Goal: Find specific page/section: Find specific page/section

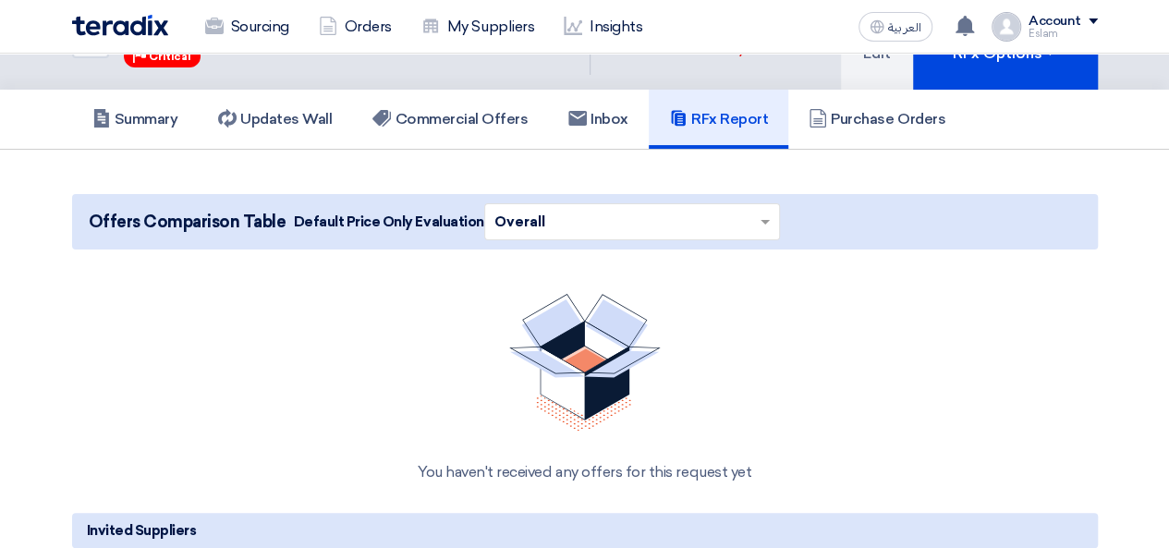
scroll to position [92, 0]
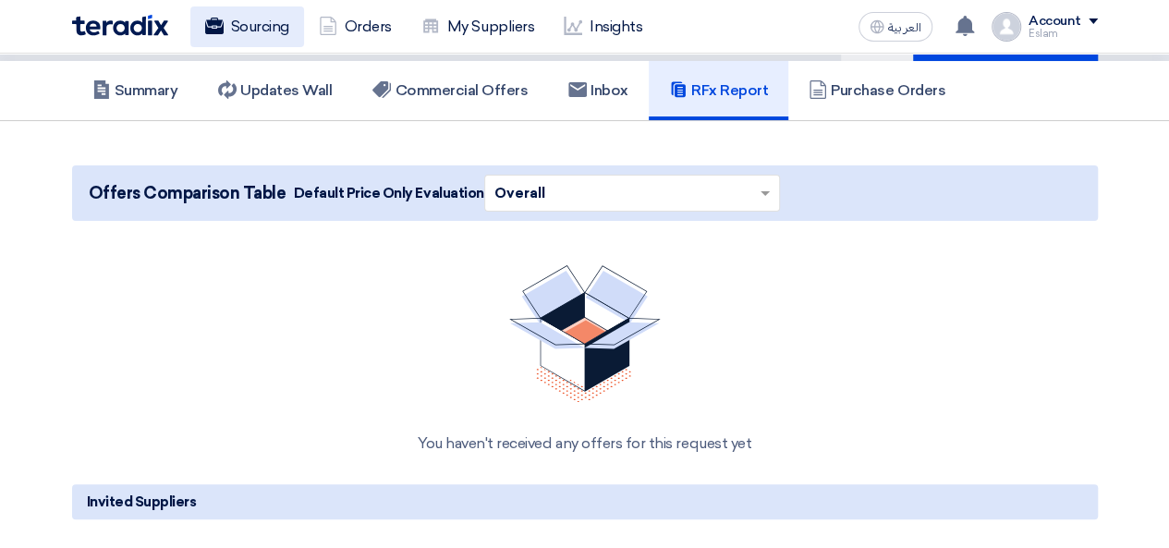
click at [218, 11] on link "Sourcing" at bounding box center [247, 26] width 114 height 41
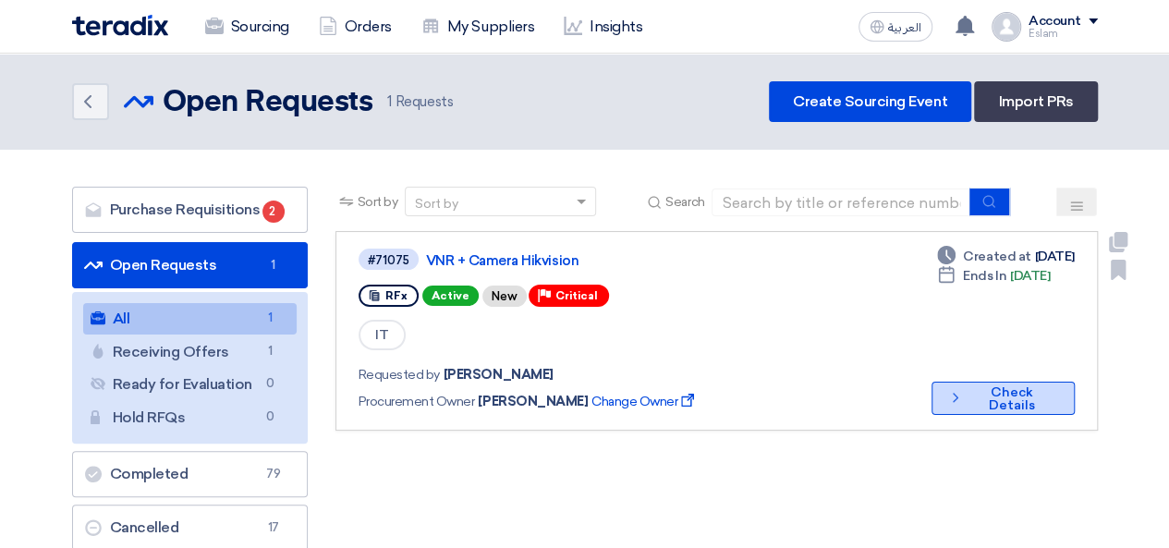
click at [1019, 386] on button "Check details Check Details" at bounding box center [1003, 398] width 143 height 33
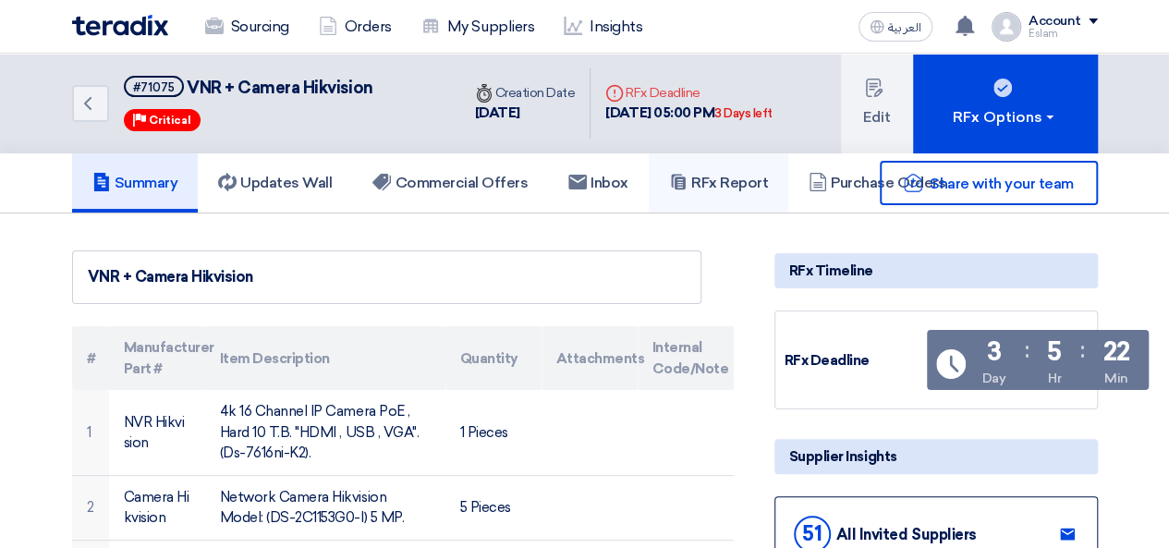
click at [705, 178] on h5 "RFx Report" at bounding box center [718, 183] width 99 height 18
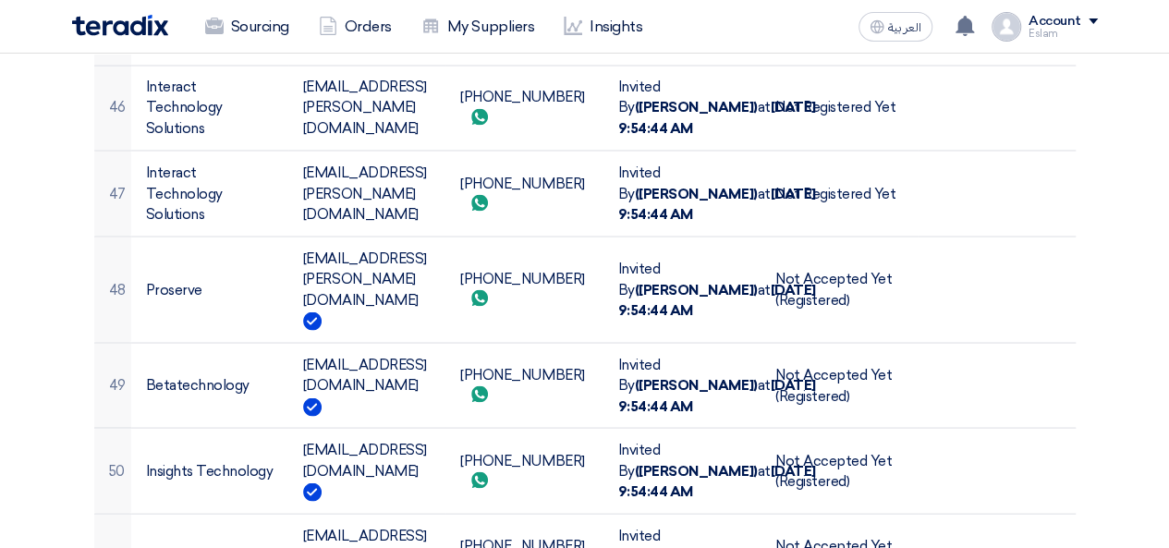
scroll to position [4530, 0]
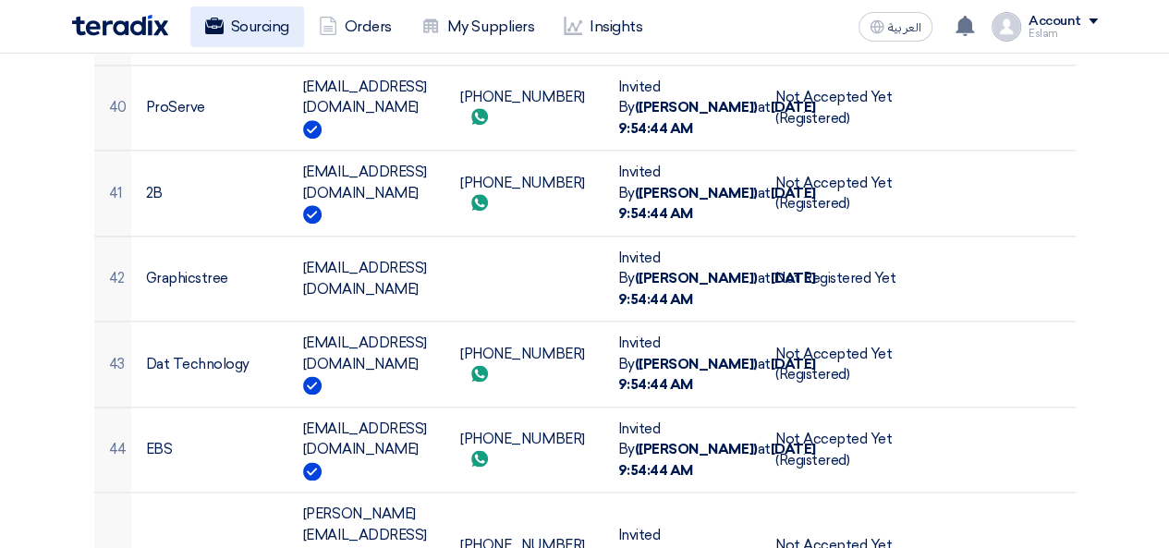
click at [242, 10] on link "Sourcing" at bounding box center [247, 26] width 114 height 41
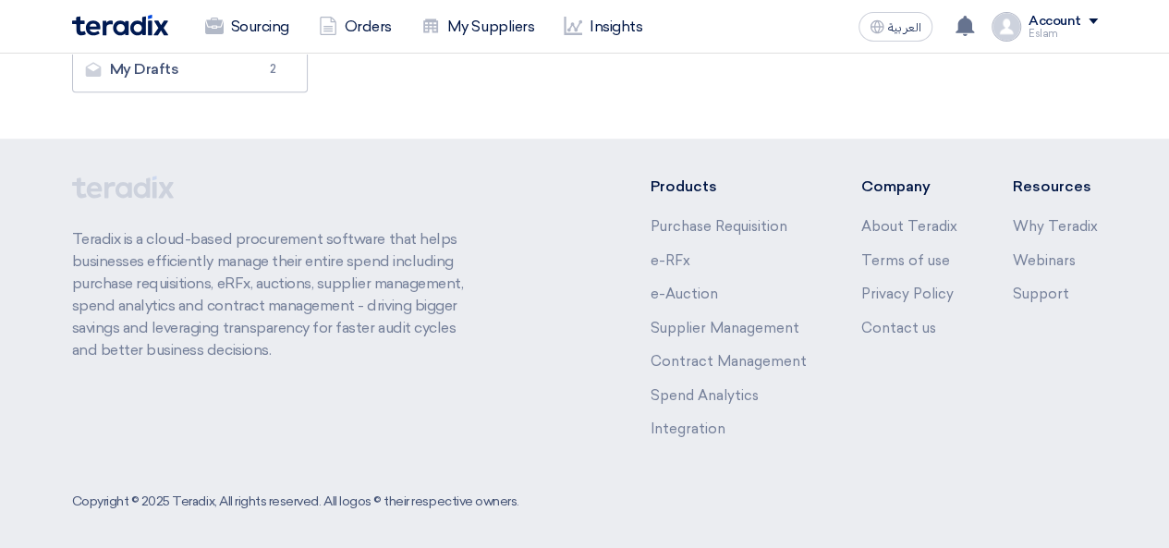
scroll to position [574, 0]
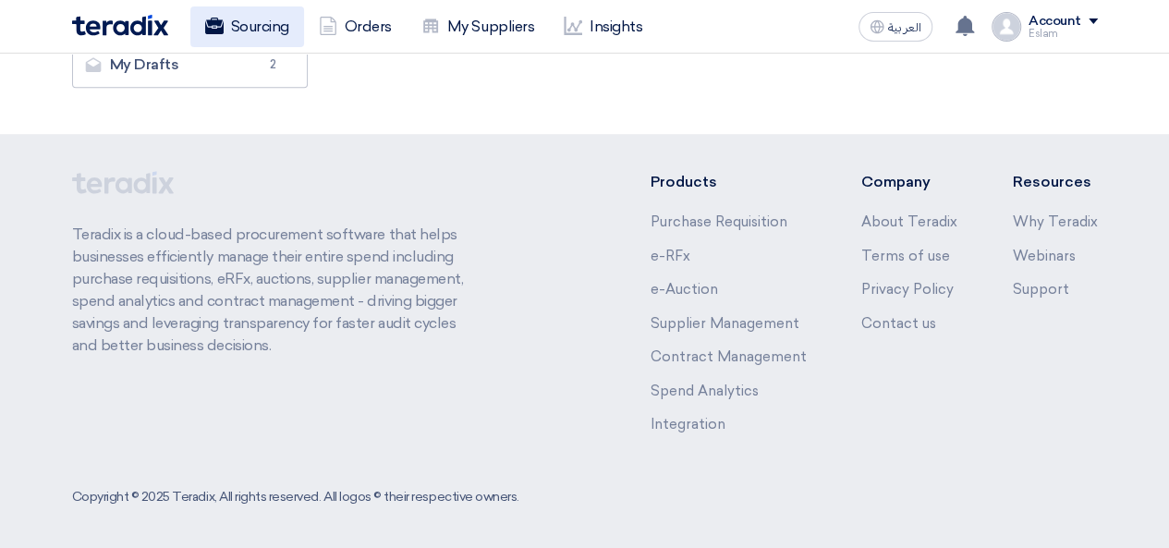
click at [246, 28] on link "Sourcing" at bounding box center [247, 26] width 114 height 41
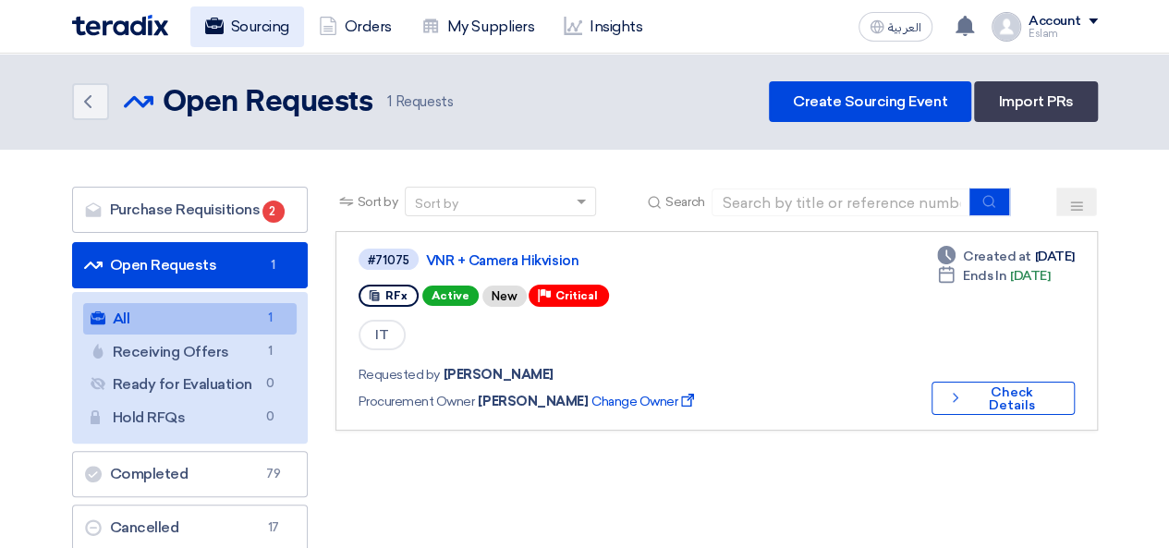
click at [241, 35] on link "Sourcing" at bounding box center [247, 26] width 114 height 41
